Goal: Entertainment & Leisure: Consume media (video, audio)

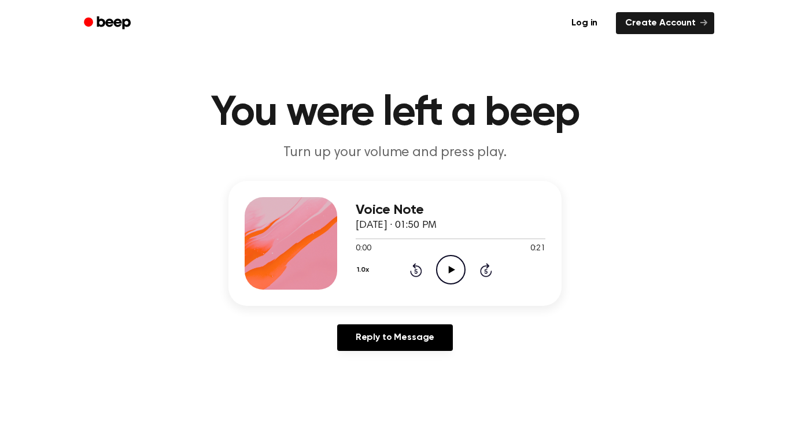
click at [450, 262] on icon "Play Audio" at bounding box center [451, 270] width 30 height 30
click at [490, 269] on icon "Skip 5 seconds" at bounding box center [486, 270] width 13 height 15
click at [456, 264] on icon "Play Audio" at bounding box center [451, 270] width 30 height 30
click at [416, 269] on icon at bounding box center [416, 270] width 12 height 14
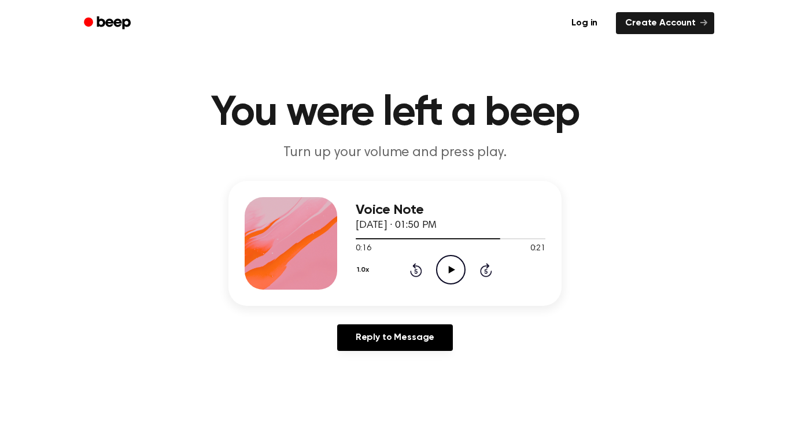
click at [416, 269] on icon at bounding box center [416, 270] width 12 height 14
click at [415, 270] on icon at bounding box center [415, 271] width 3 height 5
click at [457, 266] on icon "Play Audio" at bounding box center [451, 270] width 30 height 30
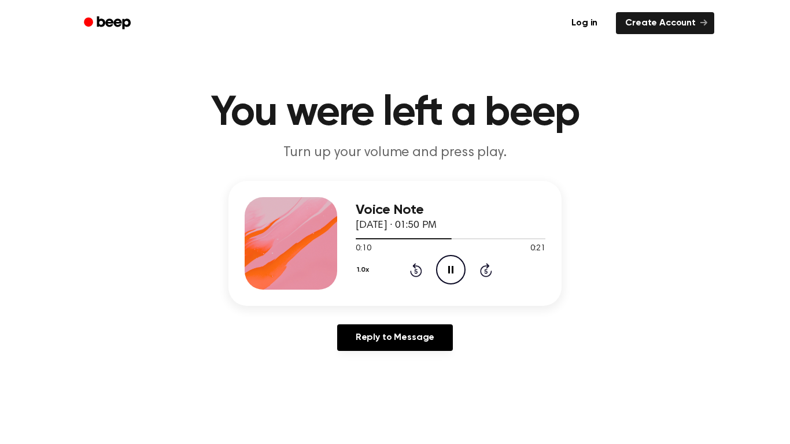
click at [414, 269] on icon "Rewind 5 seconds" at bounding box center [416, 270] width 13 height 15
click at [413, 270] on icon "Rewind 5 seconds" at bounding box center [416, 270] width 13 height 15
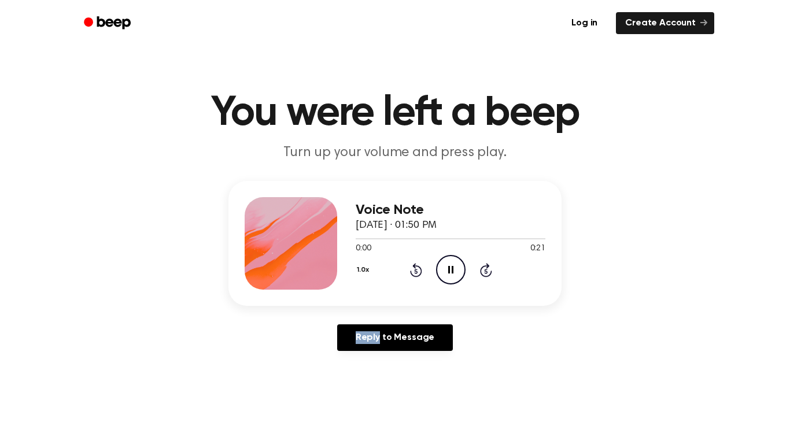
click at [412, 270] on icon "Rewind 5 seconds" at bounding box center [416, 270] width 13 height 15
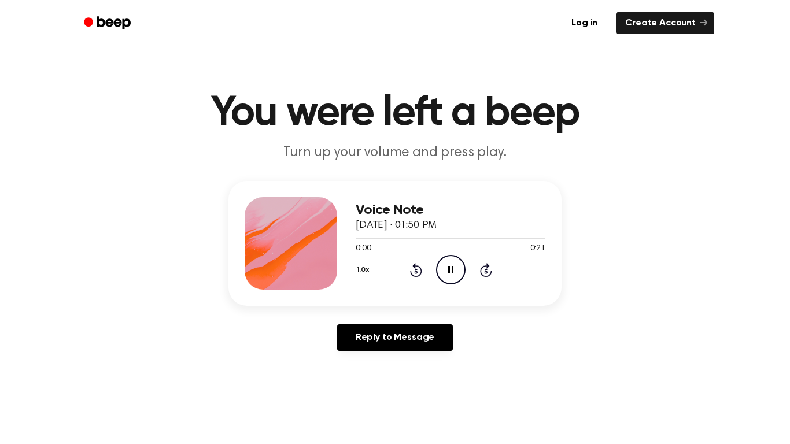
click at [412, 270] on icon "Rewind 5 seconds" at bounding box center [416, 270] width 13 height 15
click at [413, 270] on icon "Rewind 5 seconds" at bounding box center [416, 270] width 13 height 15
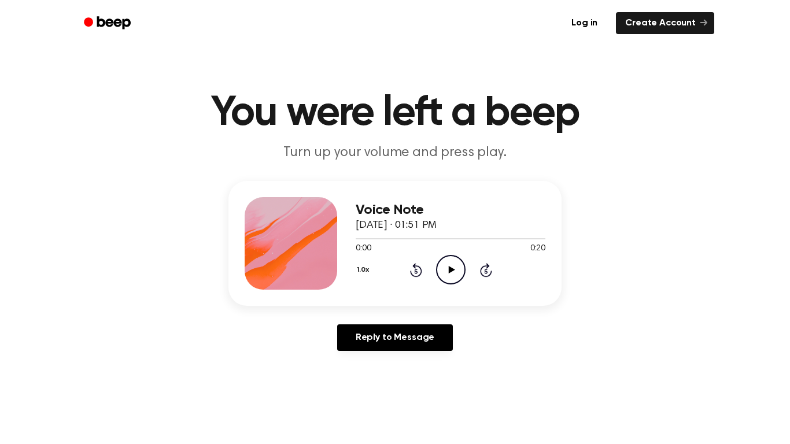
click at [453, 275] on icon "Play Audio" at bounding box center [451, 270] width 30 height 30
click at [442, 257] on icon "Play Audio" at bounding box center [451, 270] width 30 height 30
click at [452, 263] on icon "Play Audio" at bounding box center [451, 270] width 30 height 30
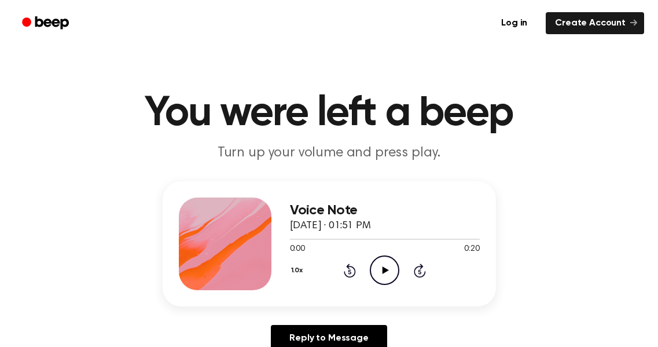
click at [393, 263] on icon "Play Audio" at bounding box center [385, 270] width 30 height 30
